Goal: Task Accomplishment & Management: Complete application form

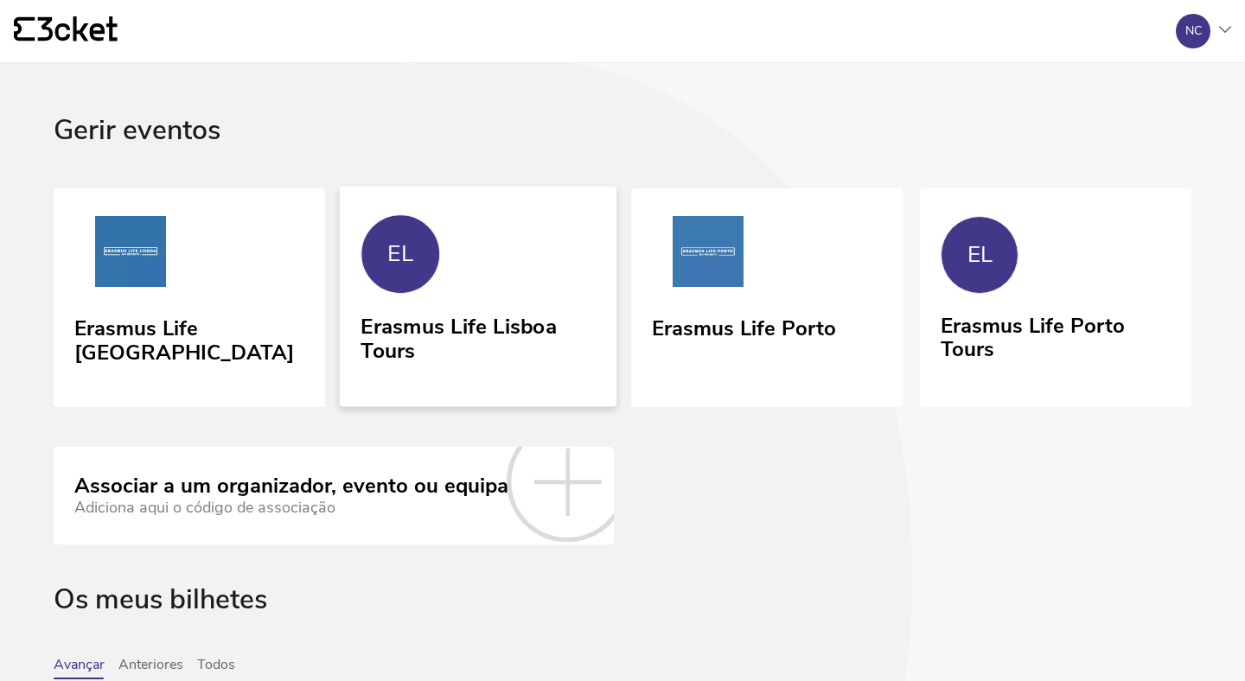
click at [416, 292] on link "EL Erasmus Life Lisboa Tours" at bounding box center [478, 296] width 277 height 221
click at [207, 347] on div "Erasmus Life [GEOGRAPHIC_DATA]" at bounding box center [189, 346] width 234 height 71
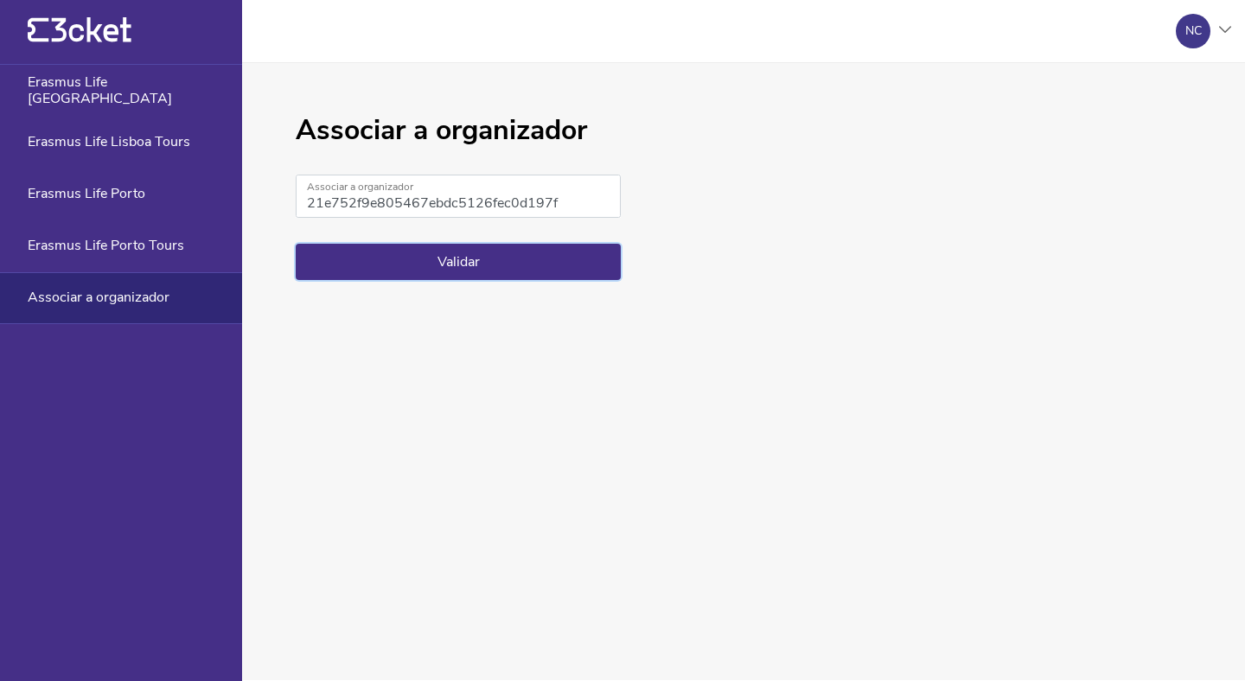
click at [560, 274] on button "Validar" at bounding box center [458, 262] width 325 height 36
click at [493, 263] on button "Validar" at bounding box center [458, 262] width 325 height 36
click at [534, 266] on button "Validar" at bounding box center [458, 262] width 325 height 36
